Goal: Task Accomplishment & Management: Use online tool/utility

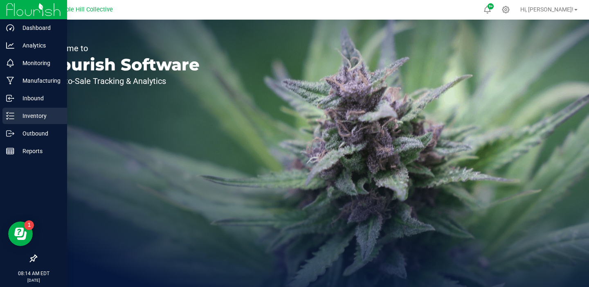
click at [22, 117] on p "Inventory" at bounding box center [38, 116] width 49 height 10
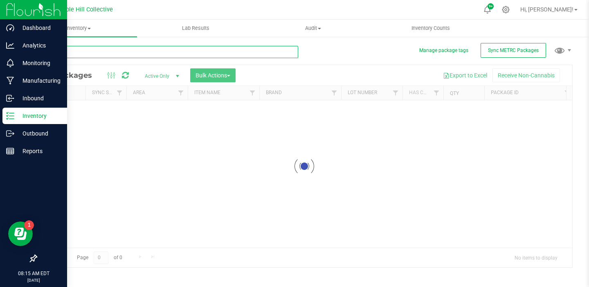
click at [79, 50] on input "text" at bounding box center [167, 52] width 262 height 12
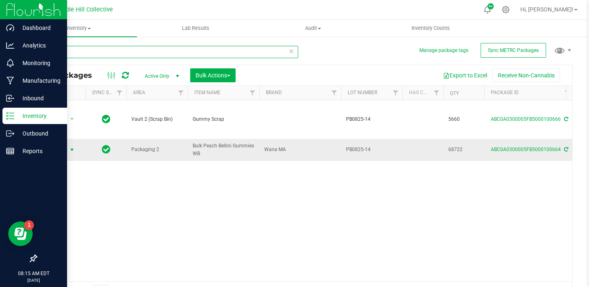
type input "pb0825"
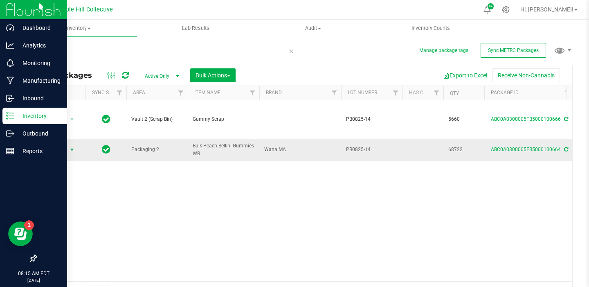
click at [71, 147] on span "select" at bounding box center [72, 150] width 7 height 7
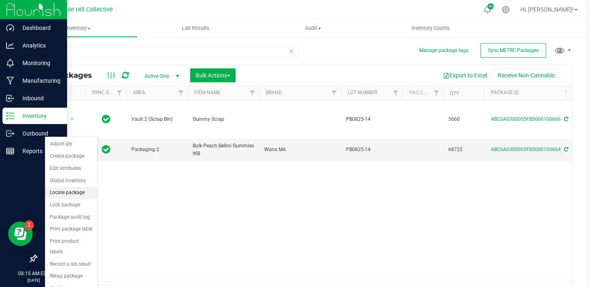
click at [68, 192] on li "Locate package" at bounding box center [71, 193] width 52 height 12
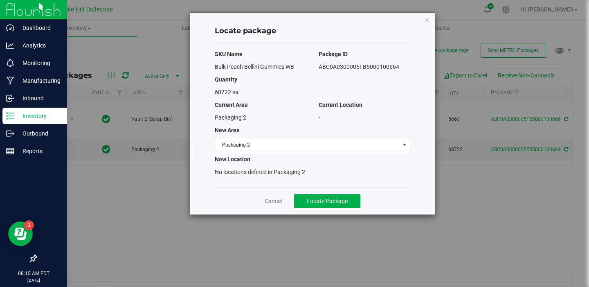
click at [334, 142] on span "Packaging 2" at bounding box center [307, 144] width 185 height 11
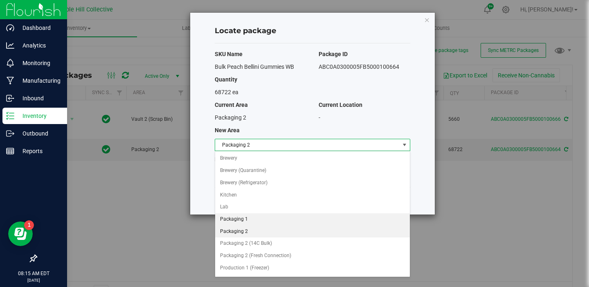
click at [238, 218] on li "Packaging 1" at bounding box center [312, 219] width 195 height 12
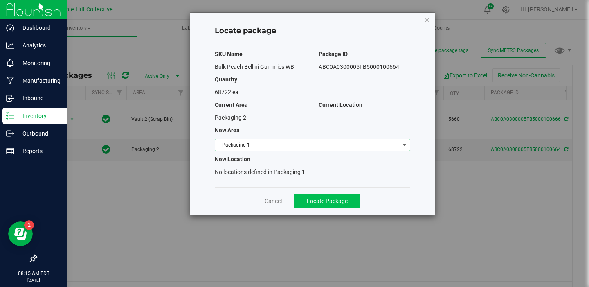
click at [343, 198] on span "Locate Package" at bounding box center [327, 201] width 41 height 7
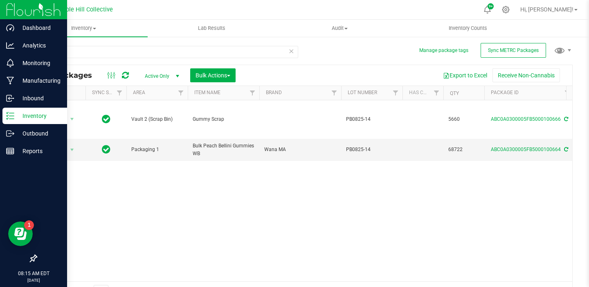
click at [289, 50] on icon at bounding box center [292, 51] width 6 height 10
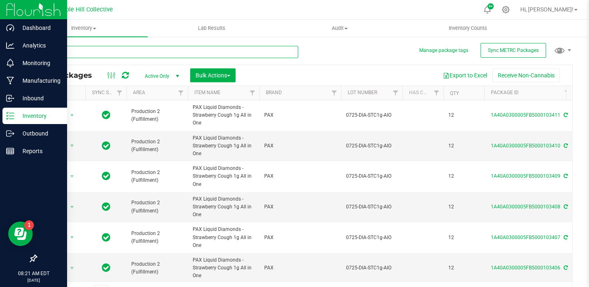
click at [111, 51] on input "text" at bounding box center [167, 52] width 262 height 12
type input "pb0825"
